Goal: Transaction & Acquisition: Purchase product/service

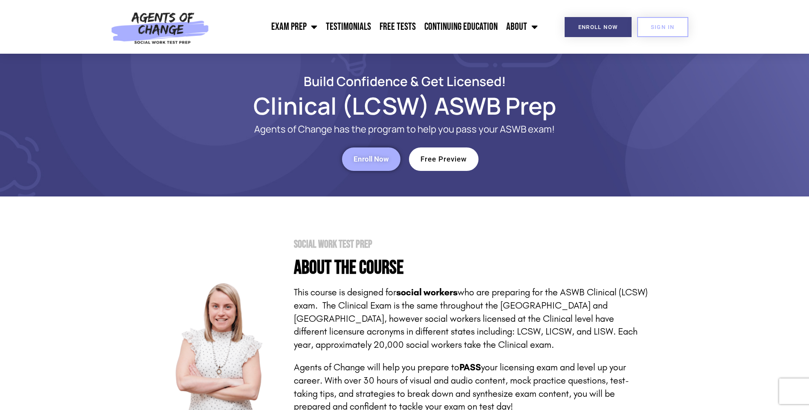
click at [374, 157] on span "Enroll Now" at bounding box center [371, 159] width 35 height 7
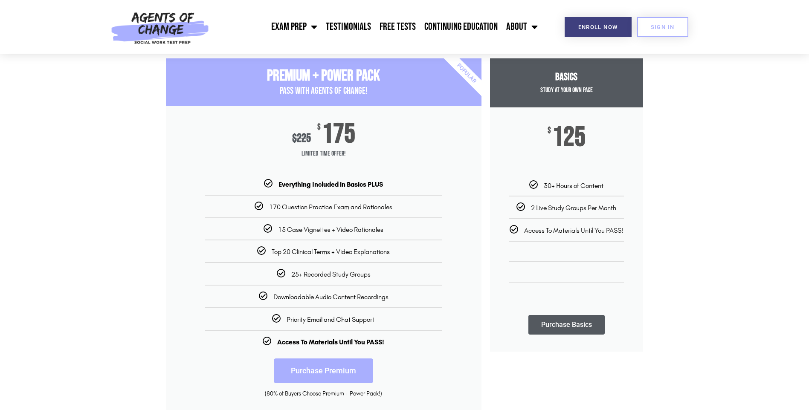
scroll to position [128, 0]
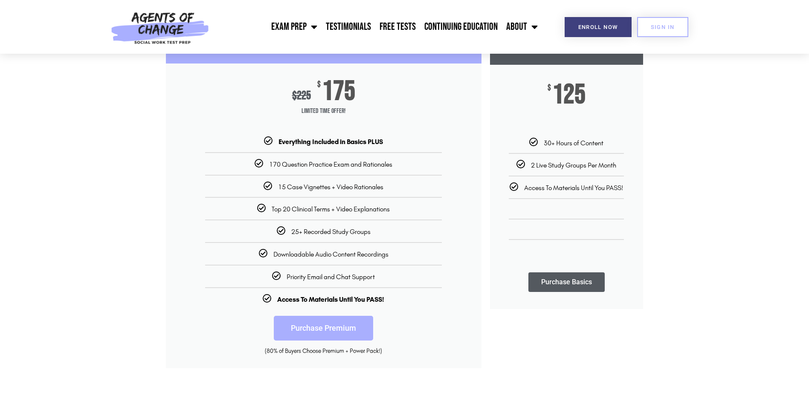
click at [332, 325] on link "Purchase Premium" at bounding box center [323, 328] width 99 height 25
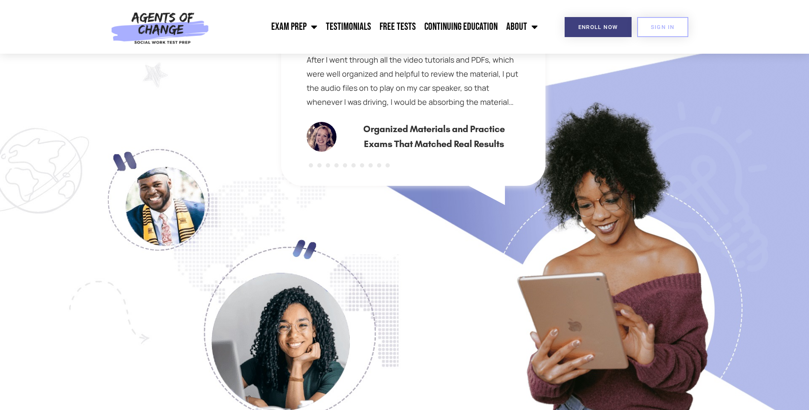
scroll to position [640, 0]
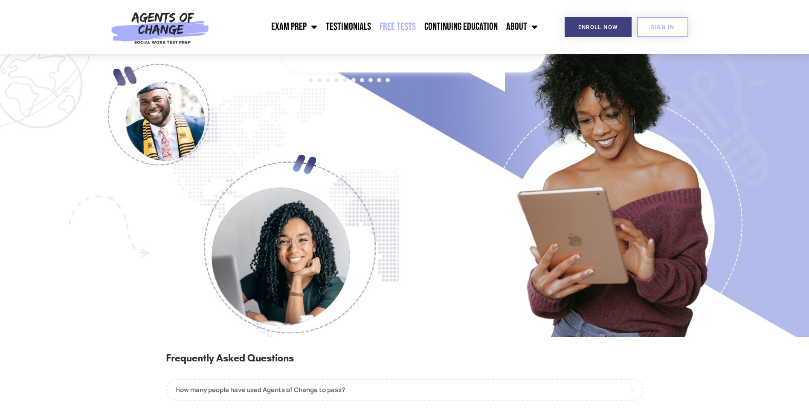
click at [418, 29] on link "Free Tests" at bounding box center [397, 26] width 45 height 21
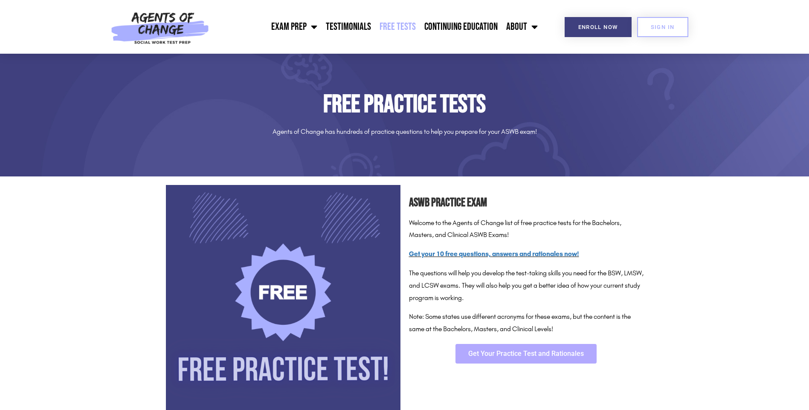
click at [515, 358] on link "Get Your Practice Test and Rationales" at bounding box center [526, 354] width 141 height 20
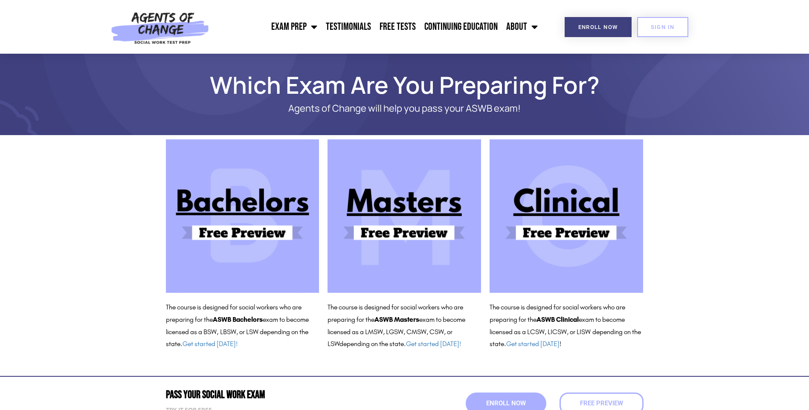
click at [571, 223] on img at bounding box center [567, 216] width 154 height 154
